Goal: Check status: Check status

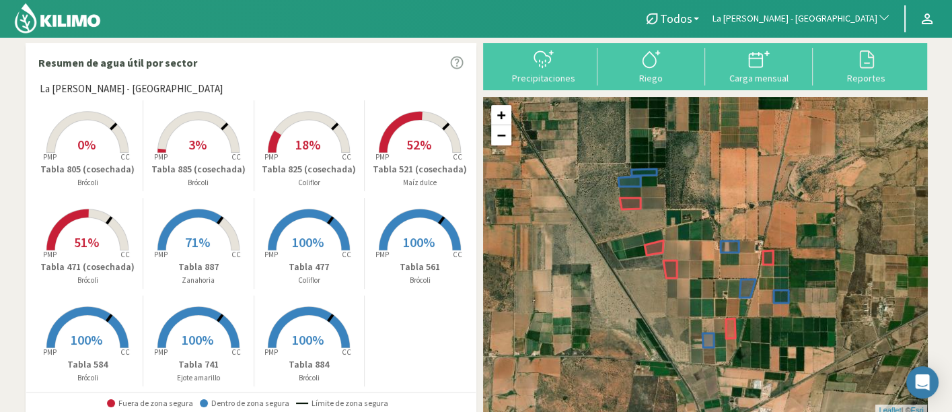
click at [824, 19] on span "La [PERSON_NAME] - [GEOGRAPHIC_DATA]" at bounding box center [794, 18] width 165 height 13
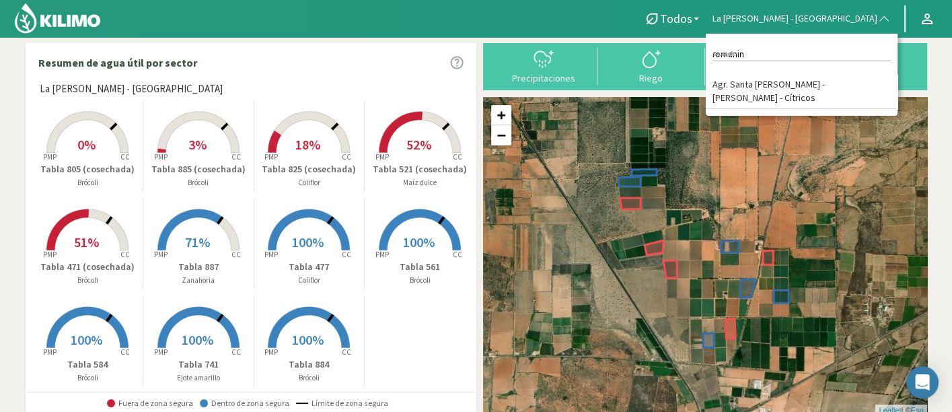
type input "romanin"
click at [837, 83] on li "Agr. Santa [PERSON_NAME] - [PERSON_NAME] - Cítricos" at bounding box center [801, 92] width 192 height 34
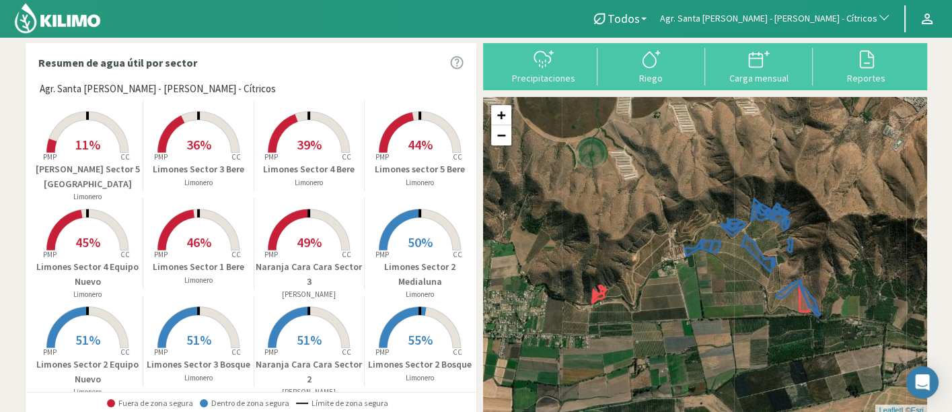
scroll to position [224, 0]
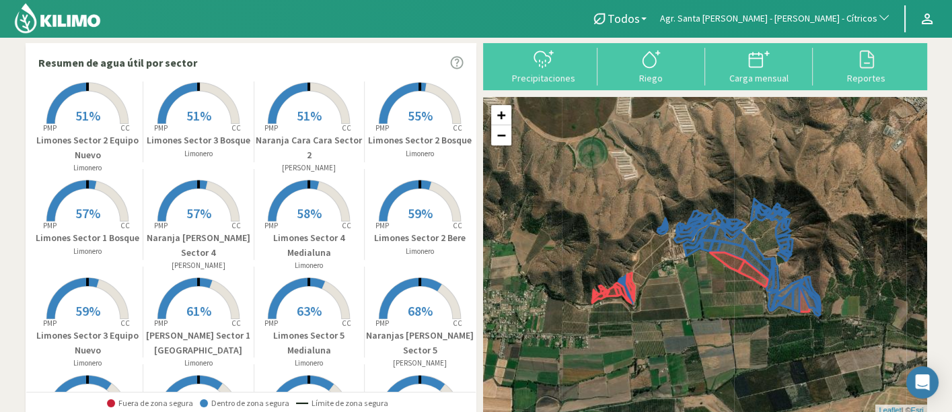
click at [286, 262] on p "Limonero" at bounding box center [309, 265] width 110 height 11
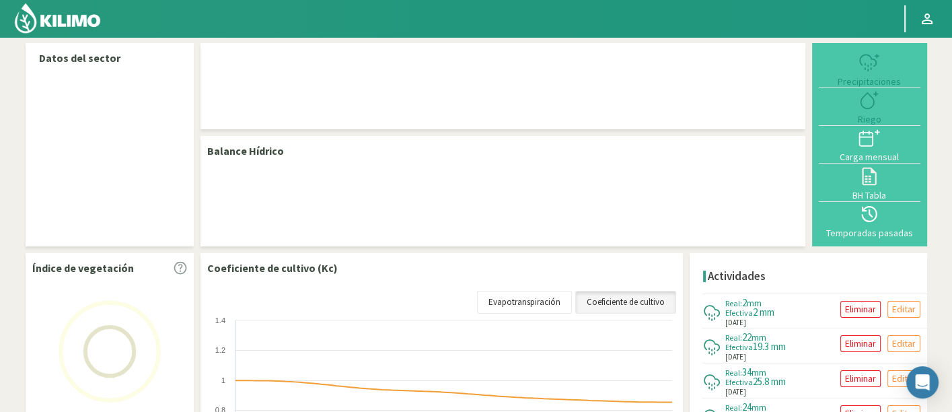
select select "19: Object"
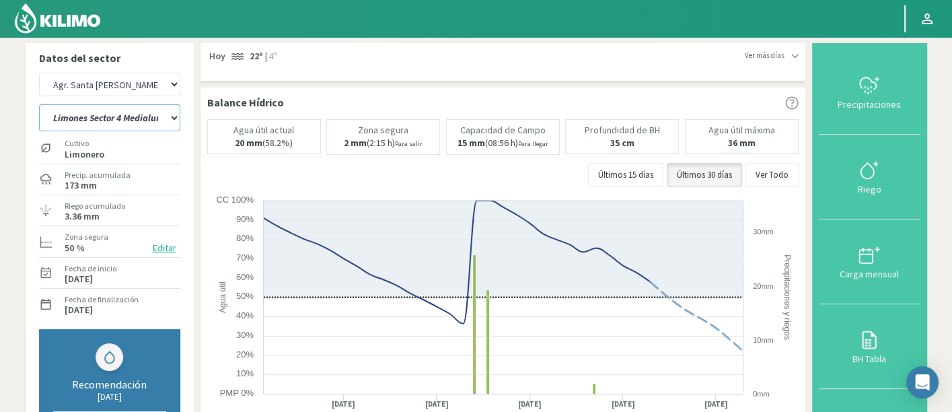
click at [167, 106] on select "12 A-B 14 -A Naranja [US_STATE] Parent [DEMOGRAPHIC_DATA] -[GEOGRAPHIC_DATA][PE…" at bounding box center [109, 117] width 141 height 27
click at [39, 104] on select "12 A-B 14 -A Naranja [US_STATE] Parent [DEMOGRAPHIC_DATA] -[GEOGRAPHIC_DATA][PE…" at bounding box center [109, 117] width 141 height 27
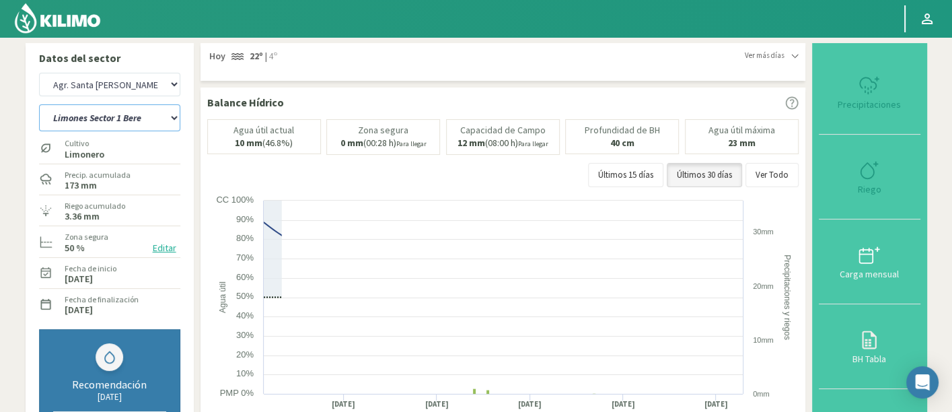
select select "18: Object"
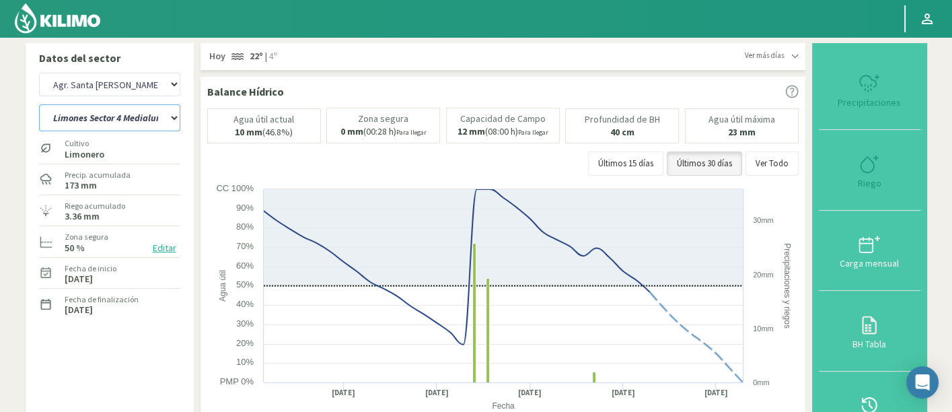
select select "299: Object"
select select "33: Object"
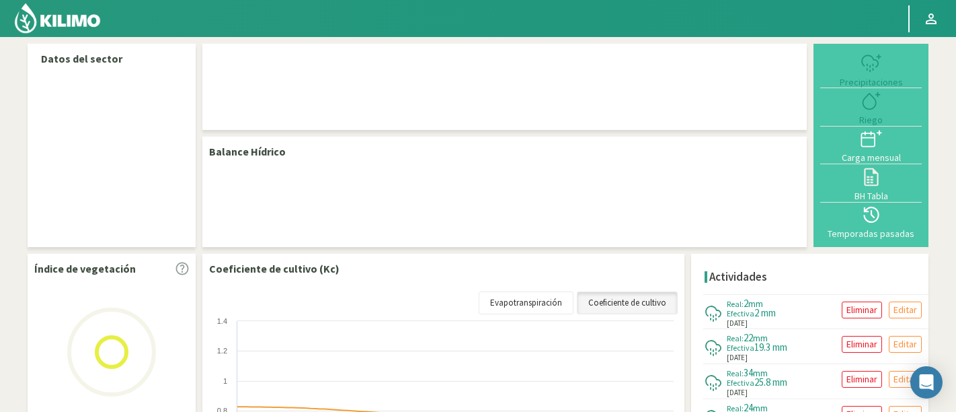
select select "19: Object"
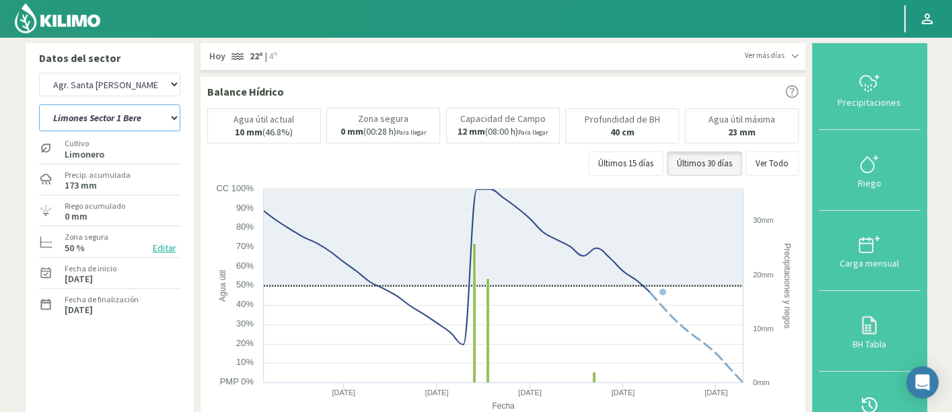
click at [112, 108] on select "12 A-B 14 -A Naranja [US_STATE] Parent [DEMOGRAPHIC_DATA] -[GEOGRAPHIC_DATA] La…" at bounding box center [109, 117] width 141 height 27
click at [39, 104] on select "12 A-B 14 -A Naranja [US_STATE] Parent [DEMOGRAPHIC_DATA] -[GEOGRAPHIC_DATA] La…" at bounding box center [109, 117] width 141 height 27
click at [122, 123] on select "12 A-B 14 -A Naranja [US_STATE] Parent [DEMOGRAPHIC_DATA] -[GEOGRAPHIC_DATA][PE…" at bounding box center [109, 117] width 141 height 27
click at [39, 104] on select "12 A-B 14 -A Naranja [US_STATE] Parent [DEMOGRAPHIC_DATA] -[GEOGRAPHIC_DATA][PE…" at bounding box center [109, 117] width 141 height 27
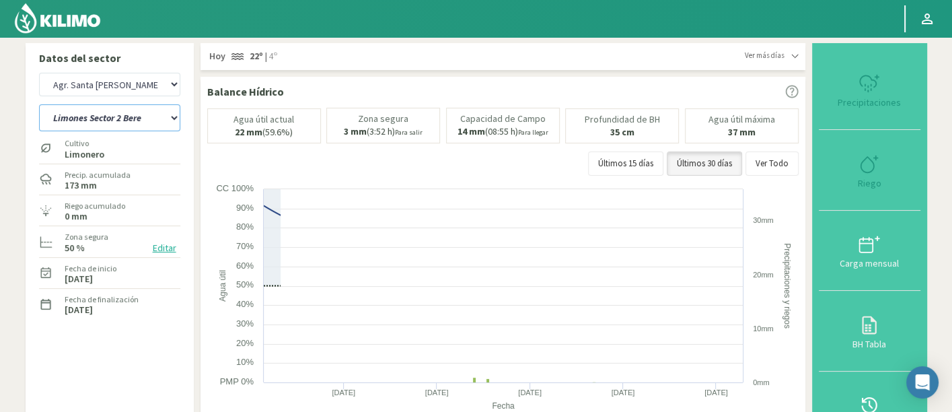
select select "3: Object"
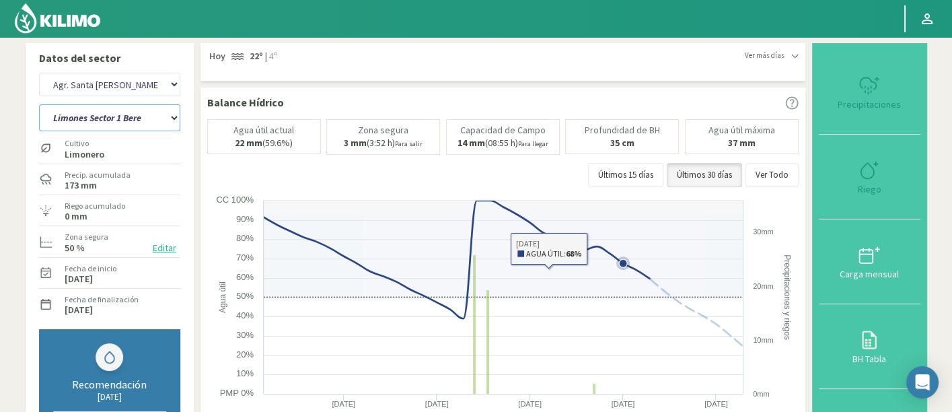
select select "299: Object"
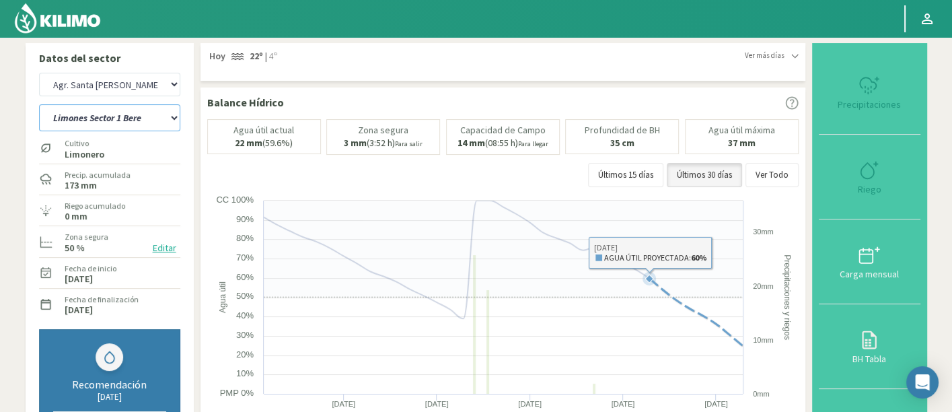
select select "37: Object"
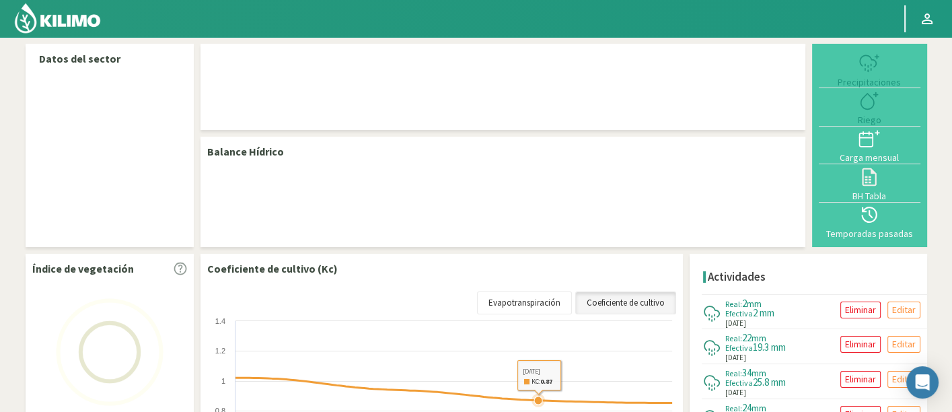
select select "19: Object"
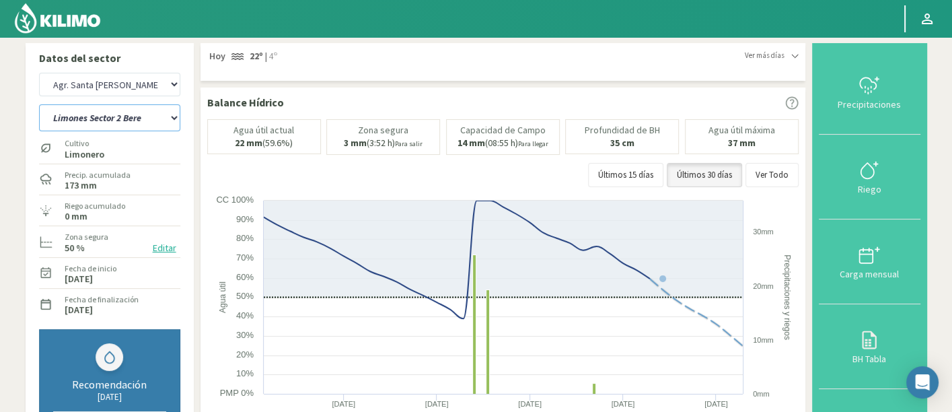
click at [122, 106] on select "12 A-B 14 -A Naranja [US_STATE] Parent [DEMOGRAPHIC_DATA] -[GEOGRAPHIC_DATA][PE…" at bounding box center [109, 117] width 141 height 27
click at [39, 104] on select "12 A-B 14 -A Naranja [US_STATE] Parent [DEMOGRAPHIC_DATA] -[GEOGRAPHIC_DATA][PE…" at bounding box center [109, 117] width 141 height 27
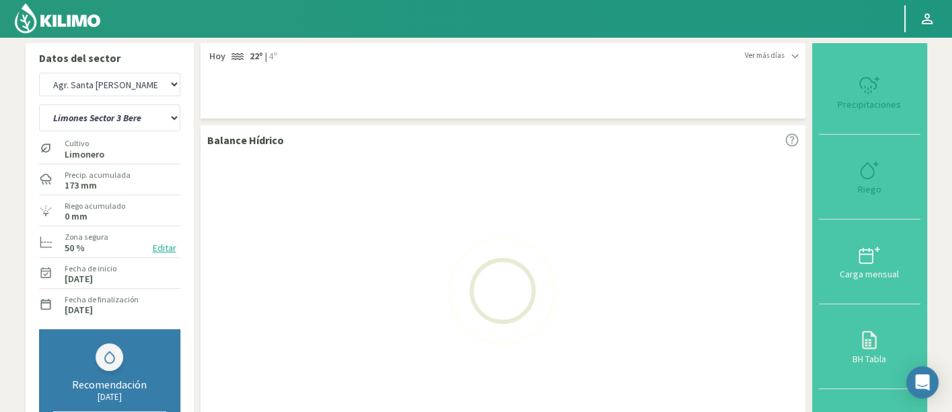
select select "7: Object"
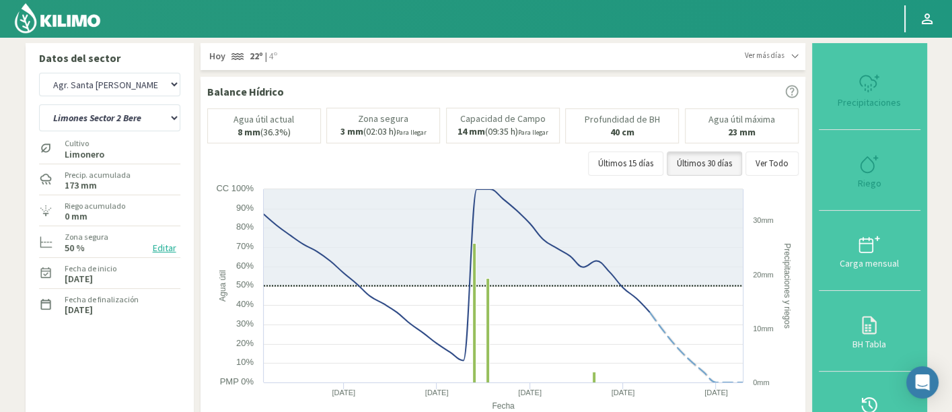
select select "299: Object"
select select "41: Object"
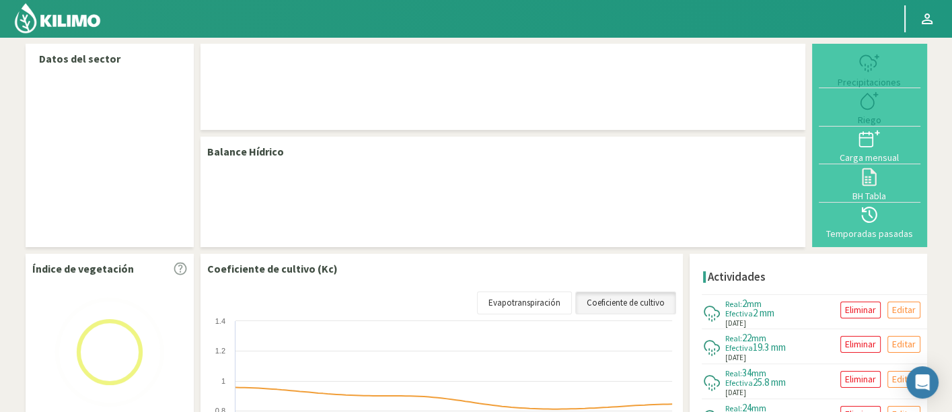
select select "19: Object"
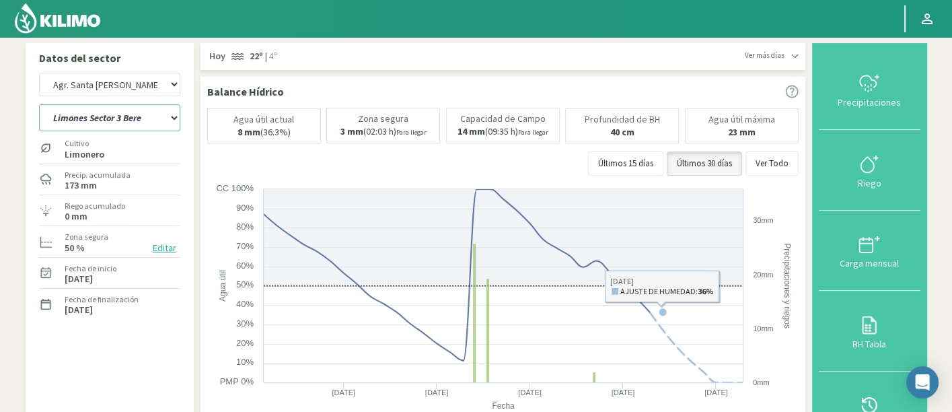
click at [138, 122] on select "12 A-B 14 -A Naranja [US_STATE] Parent [DEMOGRAPHIC_DATA] -[GEOGRAPHIC_DATA][PE…" at bounding box center [109, 117] width 141 height 27
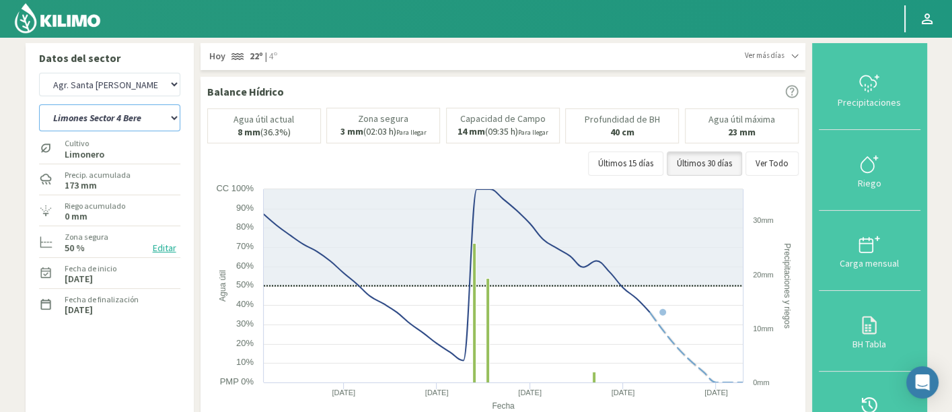
click at [39, 104] on select "12 A-B 14 -A Naranja [US_STATE] Parent [DEMOGRAPHIC_DATA] -[GEOGRAPHIC_DATA][PE…" at bounding box center [109, 117] width 141 height 27
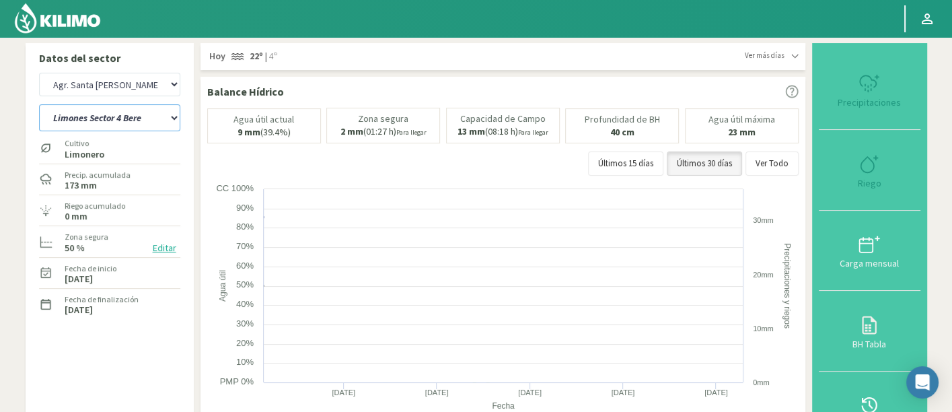
select select "11: Object"
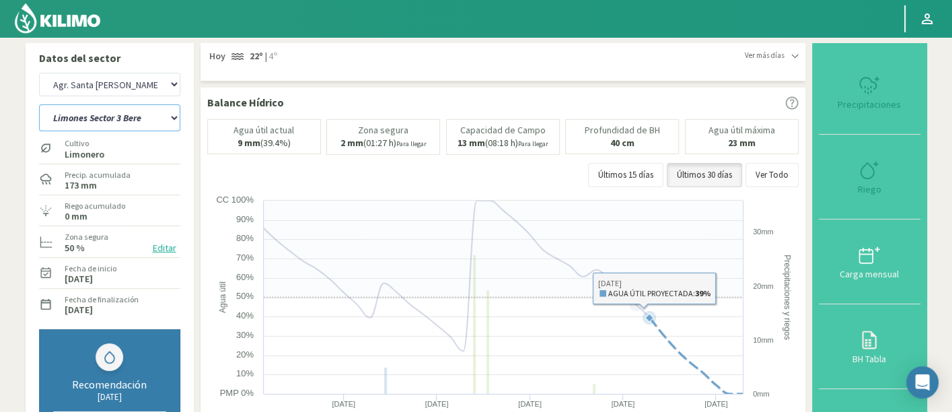
select select "299: Object"
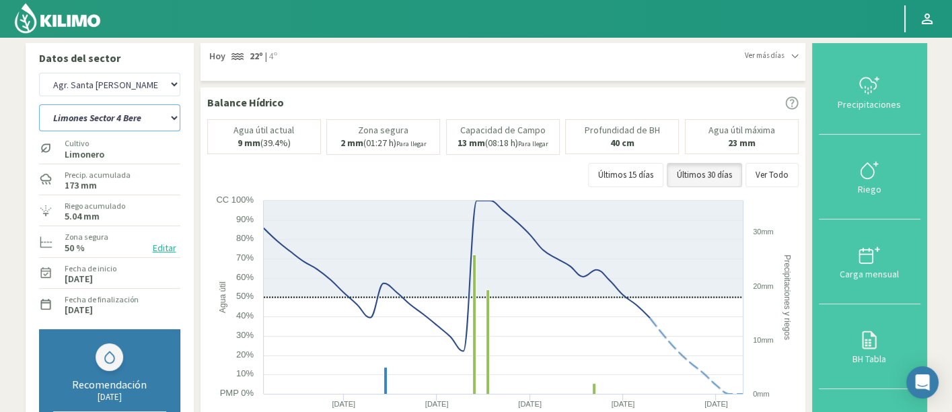
click at [144, 107] on select "12 A-B 14 -A Naranja [US_STATE] Parent [DEMOGRAPHIC_DATA] -[GEOGRAPHIC_DATA][PE…" at bounding box center [109, 117] width 141 height 27
click at [39, 104] on select "12 A-B 14 -A Naranja [US_STATE] Parent [DEMOGRAPHIC_DATA] -[GEOGRAPHIC_DATA][PE…" at bounding box center [109, 117] width 141 height 27
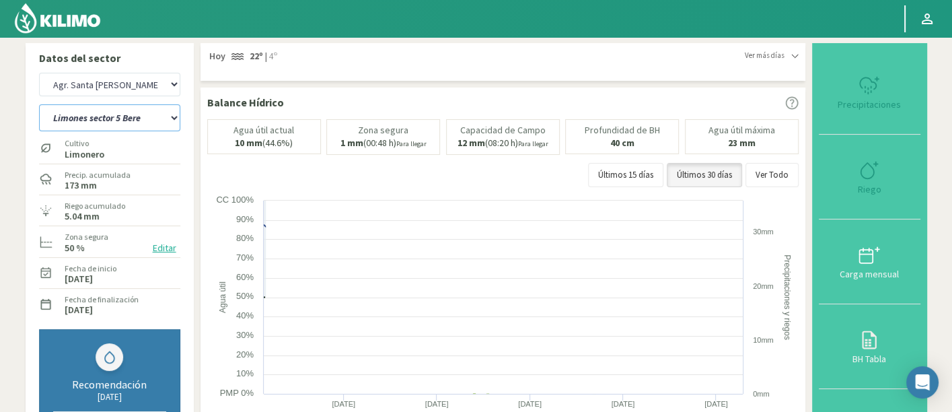
select select "45: Object"
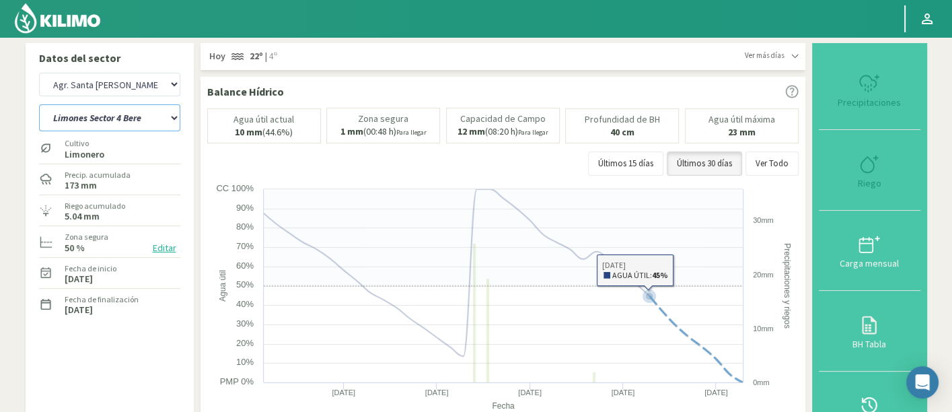
select select "579: Object"
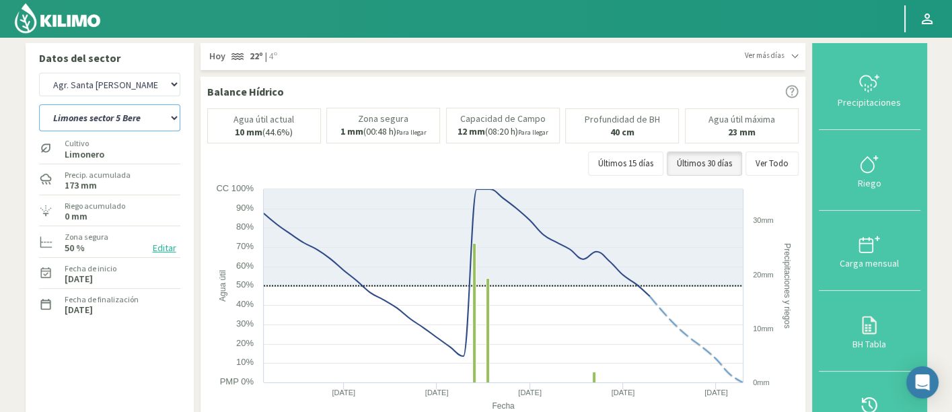
click at [153, 112] on select "12 A-B 14 -A Naranja [US_STATE] Parent [DEMOGRAPHIC_DATA] -[GEOGRAPHIC_DATA][PE…" at bounding box center [109, 117] width 141 height 27
click at [152, 126] on select "12 A-B 14 -A Naranja [US_STATE] Parent [DEMOGRAPHIC_DATA] -[GEOGRAPHIC_DATA][PE…" at bounding box center [109, 117] width 141 height 27
click at [163, 113] on select "12 A-B 14 -A Naranja [US_STATE] Parent [DEMOGRAPHIC_DATA] -[GEOGRAPHIC_DATA][PE…" at bounding box center [109, 117] width 141 height 27
click at [39, 104] on select "12 A-B 14 -A Naranja [US_STATE] Parent [DEMOGRAPHIC_DATA] -[GEOGRAPHIC_DATA][PE…" at bounding box center [109, 117] width 141 height 27
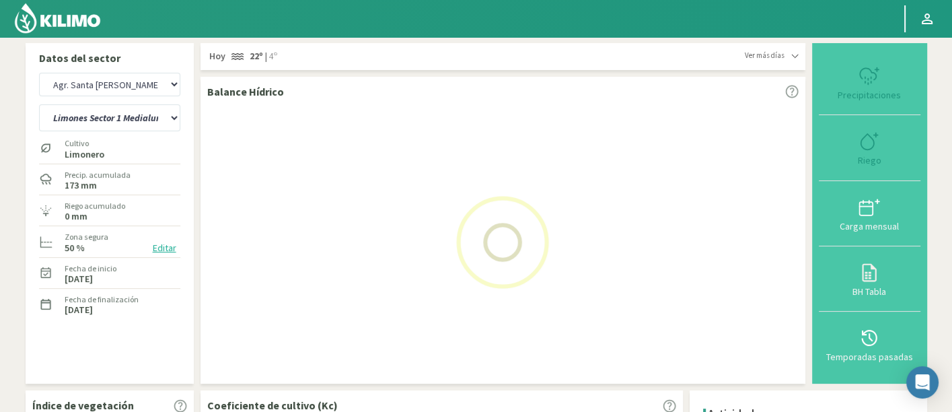
select select "79: Object"
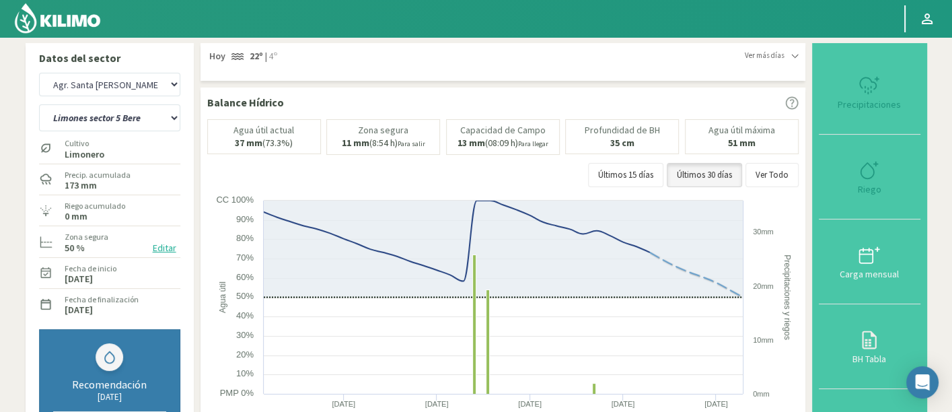
select select "859: Object"
click at [134, 115] on select "12 A-B 14 -A Naranja [US_STATE] Parent [DEMOGRAPHIC_DATA] -[GEOGRAPHIC_DATA][PE…" at bounding box center [109, 117] width 141 height 27
click at [88, 129] on select "12 A-B 14 -A Naranja [US_STATE] Parent [DEMOGRAPHIC_DATA] -[GEOGRAPHIC_DATA][PE…" at bounding box center [109, 117] width 141 height 27
click at [39, 104] on select "12 A-B 14 -A Naranja [US_STATE] Parent [DEMOGRAPHIC_DATA] -[GEOGRAPHIC_DATA][PE…" at bounding box center [109, 117] width 141 height 27
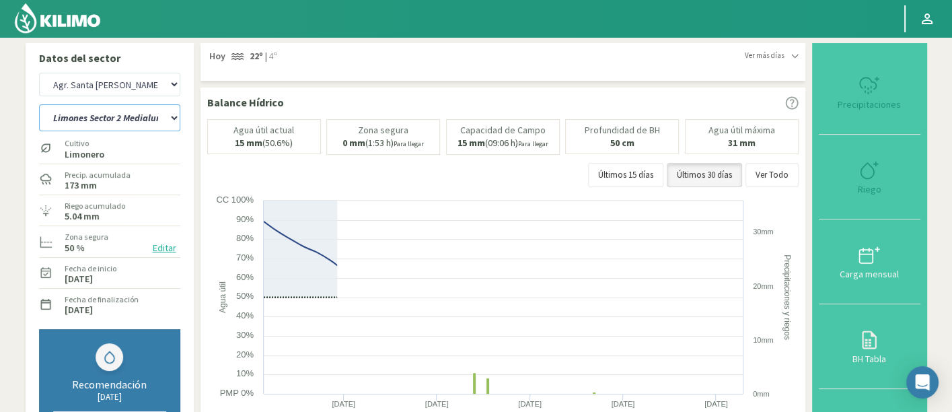
select select "96: Object"
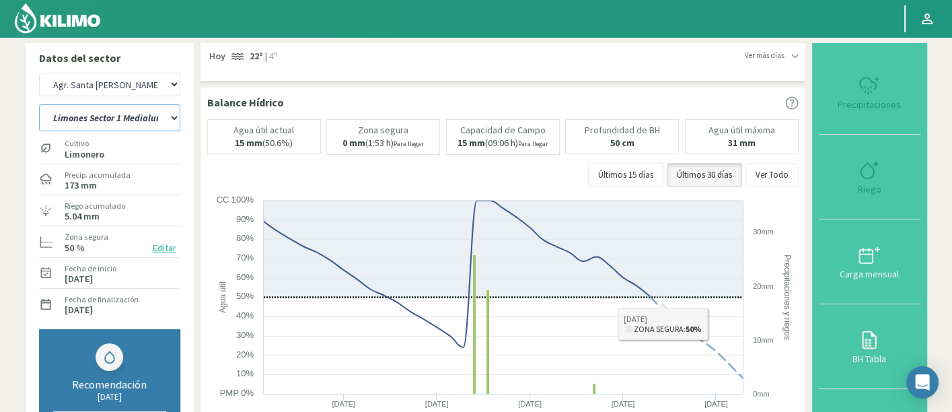
select select "1139: Object"
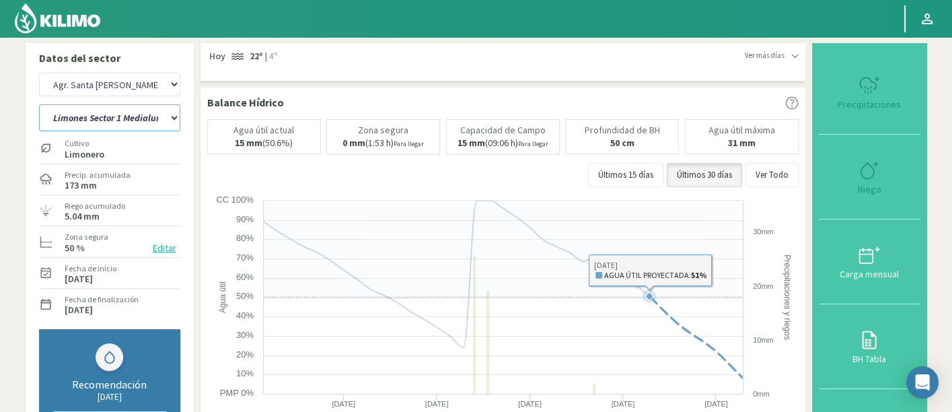
select select "130: Object"
